Goal: Information Seeking & Learning: Compare options

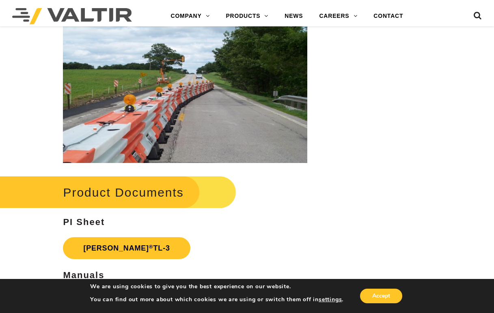
scroll to position [1055, 0]
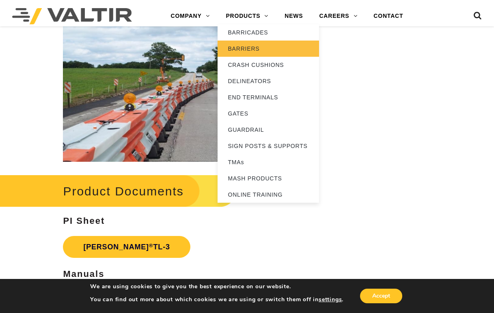
click at [250, 46] on link "BARRIERS" at bounding box center [268, 49] width 101 height 16
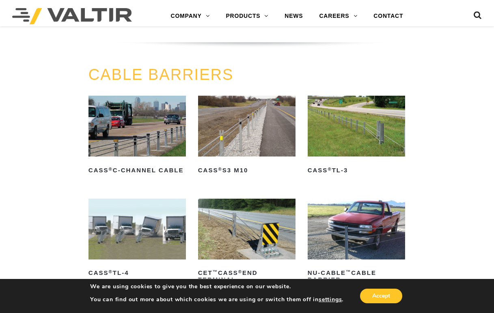
scroll to position [365, 0]
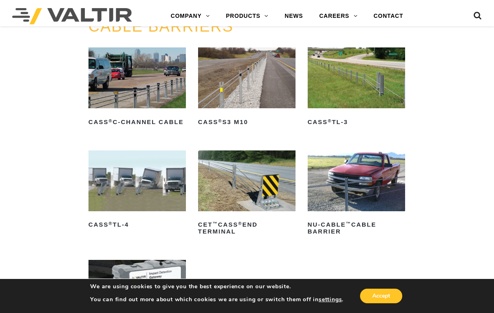
click at [149, 198] on img at bounding box center [136, 181] width 97 height 61
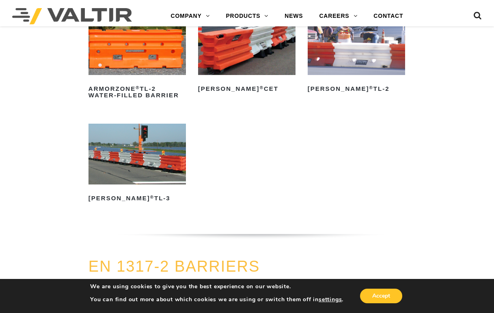
scroll to position [1055, 0]
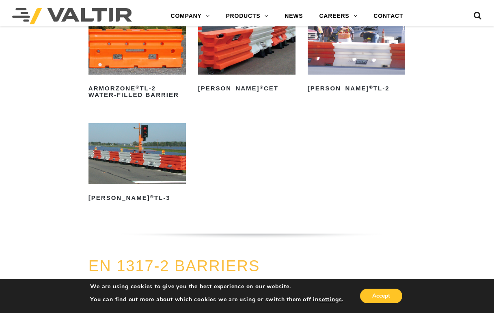
click at [165, 180] on img at bounding box center [136, 153] width 97 height 61
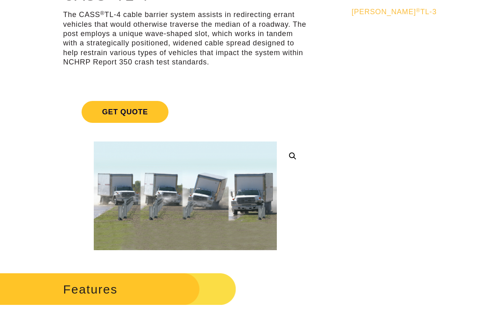
scroll to position [122, 0]
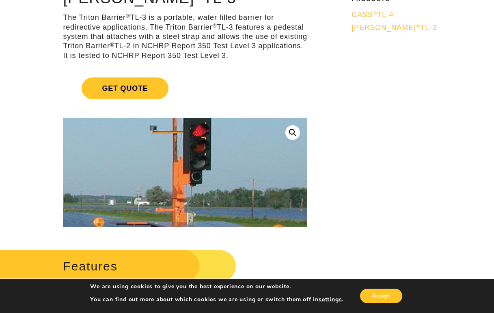
scroll to position [81, 0]
